Goal: Task Accomplishment & Management: Complete application form

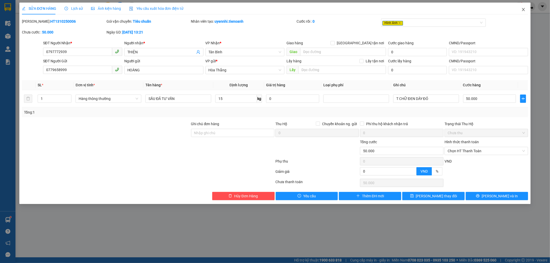
click at [523, 12] on span "Close" at bounding box center [523, 10] width 14 height 14
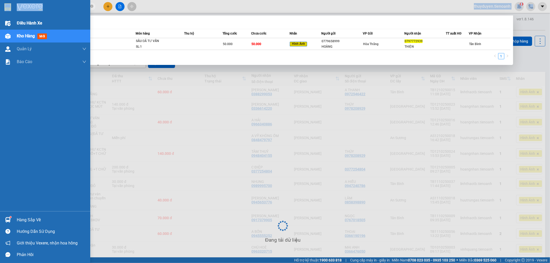
drag, startPoint x: 53, startPoint y: 10, endPoint x: 0, endPoint y: 23, distance: 54.5
click at [0, 23] on section "Kết quả tìm kiếm ( 1 ) Bộ lọc Mã ĐH Trạng thái Món hàng Thu hộ Tổng cước Chưa c…" at bounding box center [275, 131] width 550 height 263
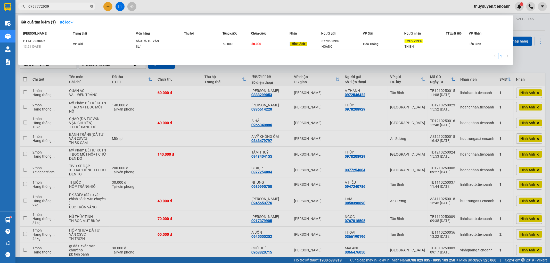
click at [92, 8] on span at bounding box center [91, 6] width 3 height 5
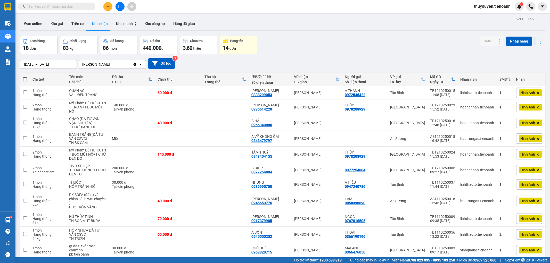
click at [80, 7] on input "text" at bounding box center [58, 7] width 61 height 6
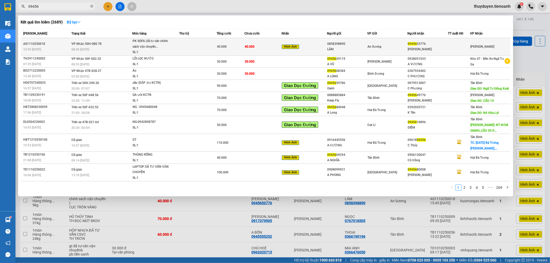
type input "09456"
click at [396, 42] on td "An Sương" at bounding box center [387, 47] width 40 height 18
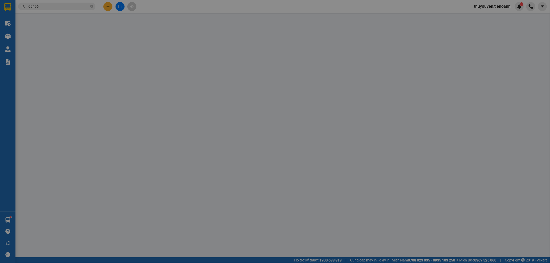
type input "0945653776"
type input "[PERSON_NAME]"
type input "0858398890"
type input "LÂM"
type input "0"
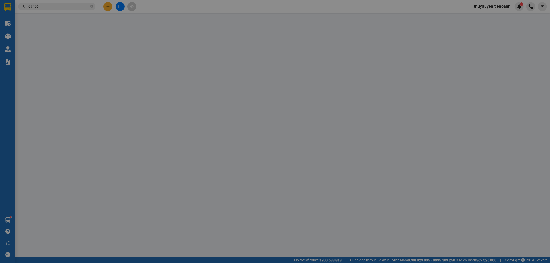
type input "40.000"
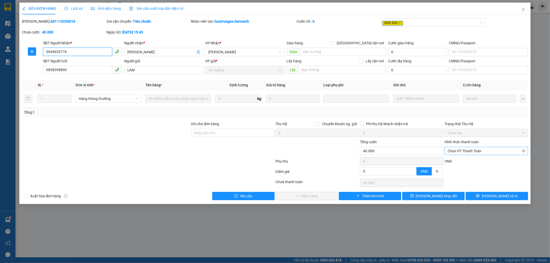
click at [453, 148] on span "Chọn HT Thanh Toán" at bounding box center [486, 151] width 77 height 8
click at [466, 160] on div "Tại văn phòng" at bounding box center [486, 162] width 77 height 6
type input "0"
click at [300, 199] on span "[PERSON_NAME] và Giao hàng" at bounding box center [311, 196] width 50 height 6
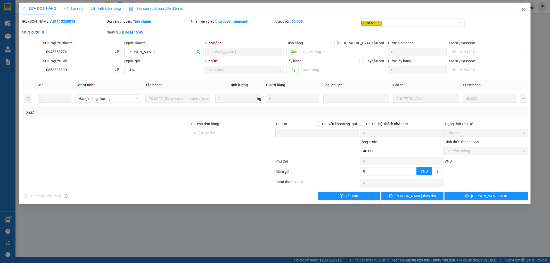
click at [522, 10] on icon "close" at bounding box center [524, 9] width 4 height 4
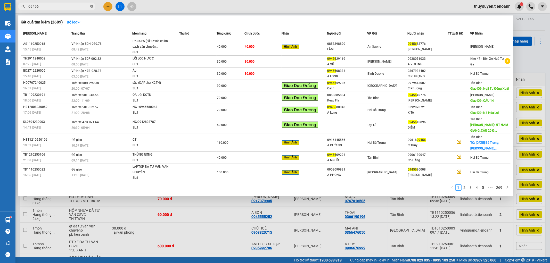
click at [91, 6] on icon "close-circle" at bounding box center [91, 6] width 3 height 3
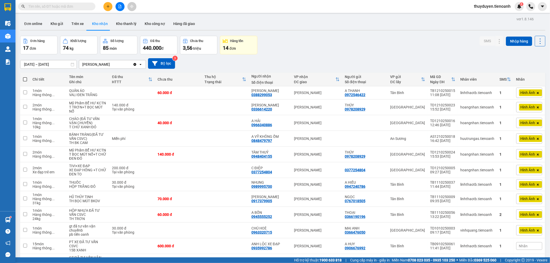
click at [87, 4] on input "text" at bounding box center [58, 7] width 61 height 6
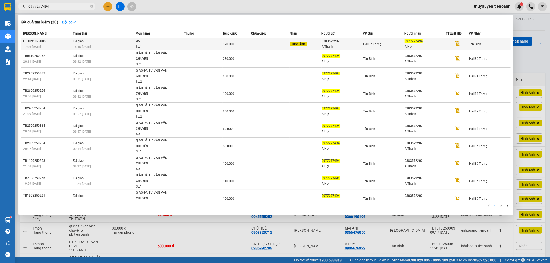
type input "0977277494"
click at [249, 46] on div "170.000" at bounding box center [237, 44] width 28 height 6
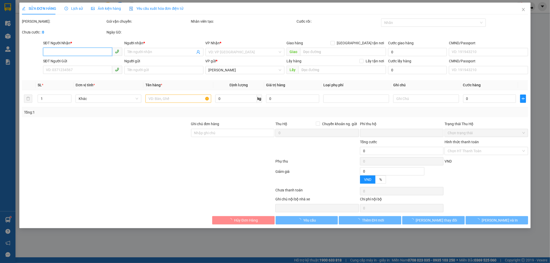
type input "0977277494"
type input "A Hợi"
type input "0383572202"
type input "A Thành"
type input "0"
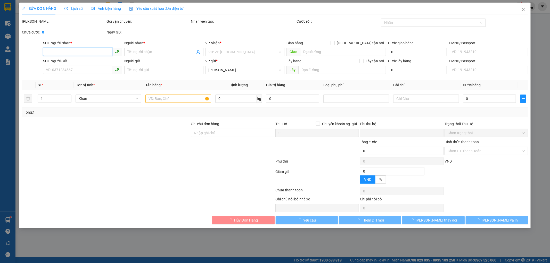
type input "170.000"
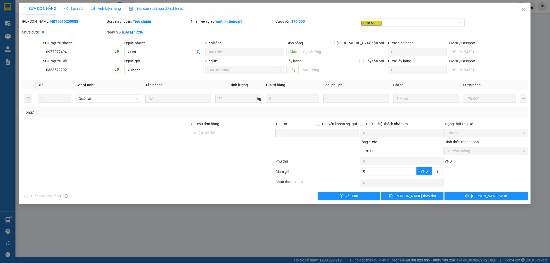
click at [75, 10] on span "Lịch sử" at bounding box center [73, 8] width 18 height 4
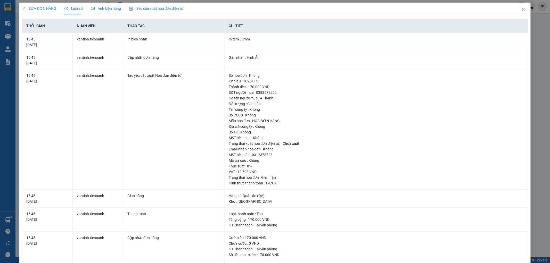
click at [30, 6] on span "SỬA ĐƠN HÀNG" at bounding box center [39, 8] width 34 height 4
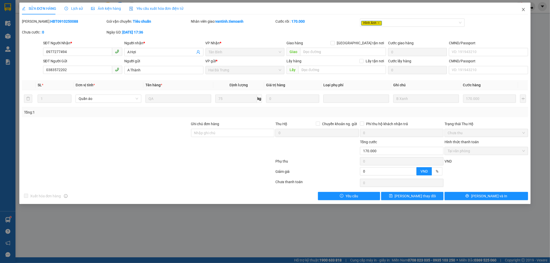
click at [525, 10] on icon "close" at bounding box center [524, 9] width 4 height 4
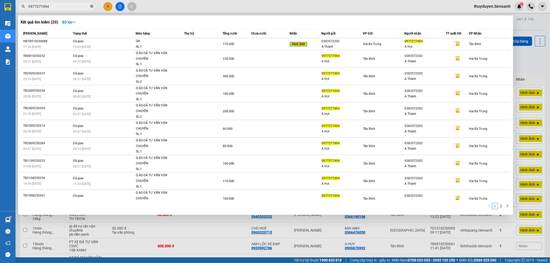
click at [91, 5] on icon "close-circle" at bounding box center [91, 6] width 3 height 3
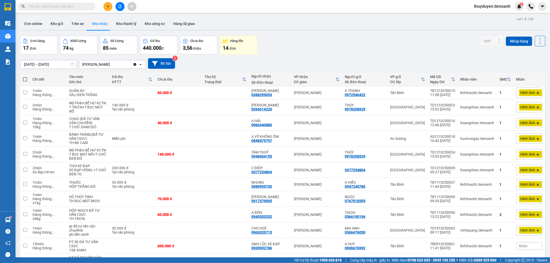
paste input "0389709675"
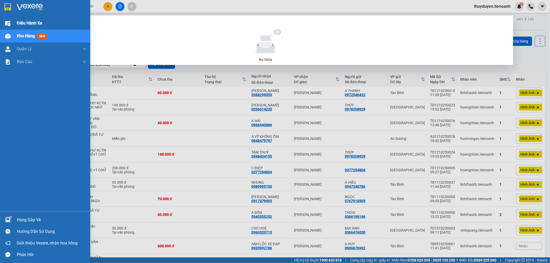
drag, startPoint x: 74, startPoint y: 7, endPoint x: 0, endPoint y: 25, distance: 75.6
click at [0, 25] on section "Kết quả tìm kiếm ( 0 ) Bộ lọc No Data 0389709675 thuyduyen.tienoanh 8 Điều hành…" at bounding box center [275, 131] width 550 height 263
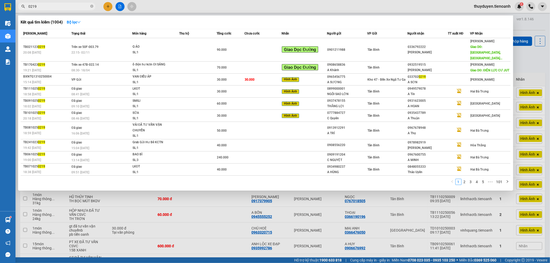
drag, startPoint x: 58, startPoint y: 4, endPoint x: 8, endPoint y: 17, distance: 51.4
click at [8, 17] on section "Kết quả tìm kiếm ( 1004 ) Bộ lọc Mã ĐH Trạng thái Món hàng Thu hộ Tổng cước Chư…" at bounding box center [275, 131] width 550 height 263
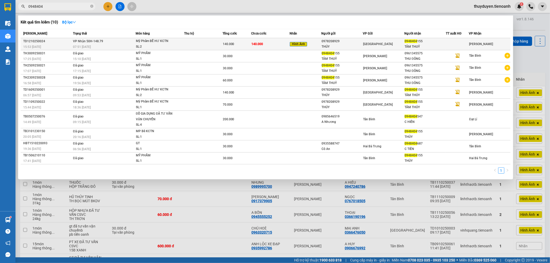
type input "0948404"
click at [447, 44] on div at bounding box center [457, 44] width 22 height 5
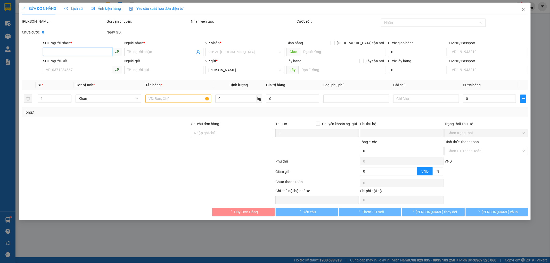
type input "0948404155"
type input "TÂM THUỶ"
type input "0978208929"
type input "THÚY"
type input "70k/1T"
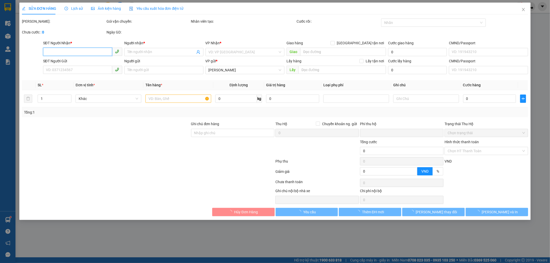
type input "0"
type input "140.000"
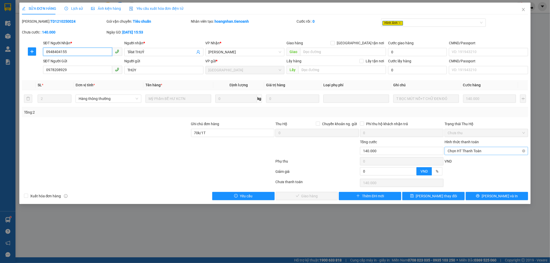
click at [470, 149] on span "Chọn HT Thanh Toán" at bounding box center [486, 151] width 77 height 8
click at [463, 162] on div "Tại văn phòng" at bounding box center [486, 162] width 77 height 6
type input "0"
click at [318, 195] on span "[PERSON_NAME] và Giao hàng" at bounding box center [311, 196] width 50 height 6
